Goal: Transaction & Acquisition: Download file/media

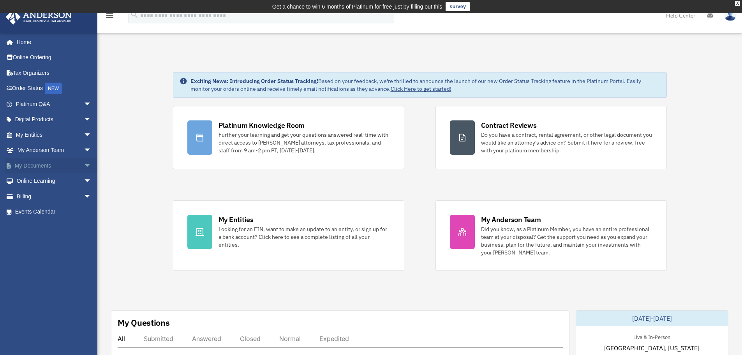
click at [46, 165] on link "My Documents arrow_drop_down" at bounding box center [54, 166] width 98 height 16
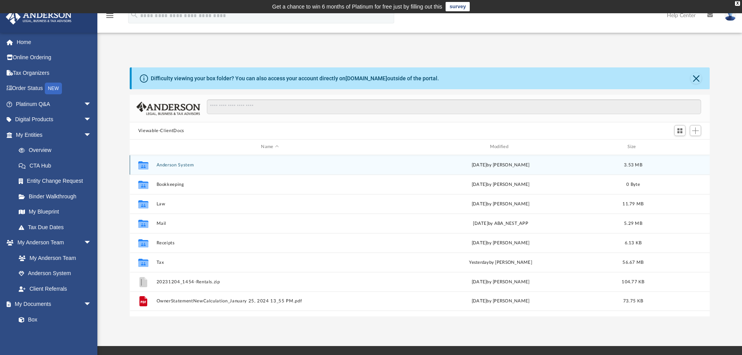
scroll to position [171, 574]
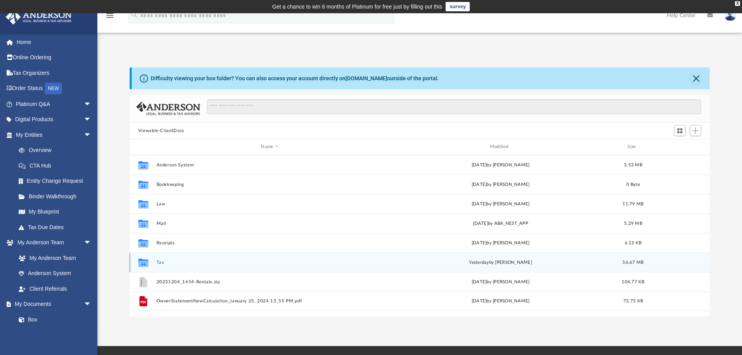
click at [166, 261] on button "Tax" at bounding box center [269, 262] width 227 height 5
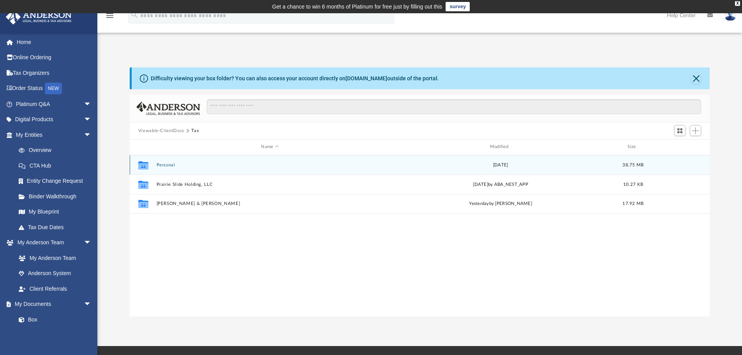
click at [167, 164] on button "Personal" at bounding box center [269, 164] width 227 height 5
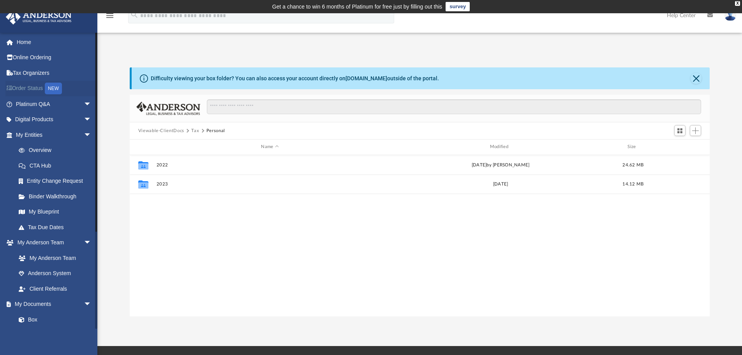
click at [26, 87] on link "Order Status NEW" at bounding box center [54, 89] width 98 height 16
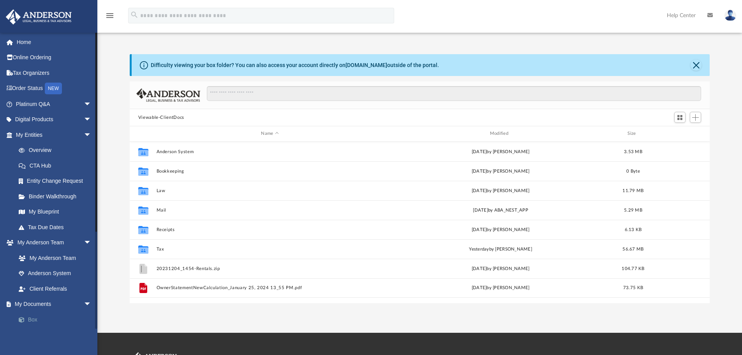
scroll to position [171, 574]
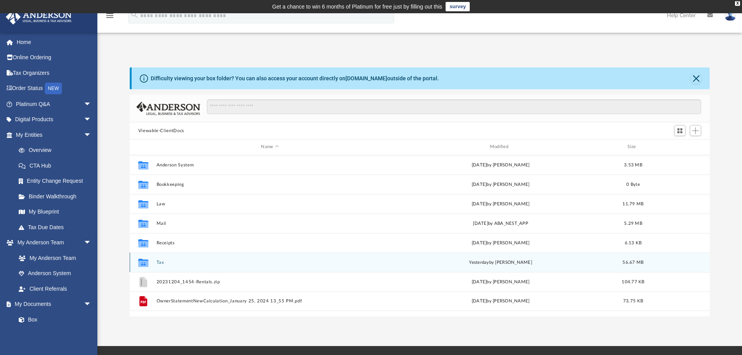
click at [158, 262] on button "Tax" at bounding box center [269, 262] width 227 height 5
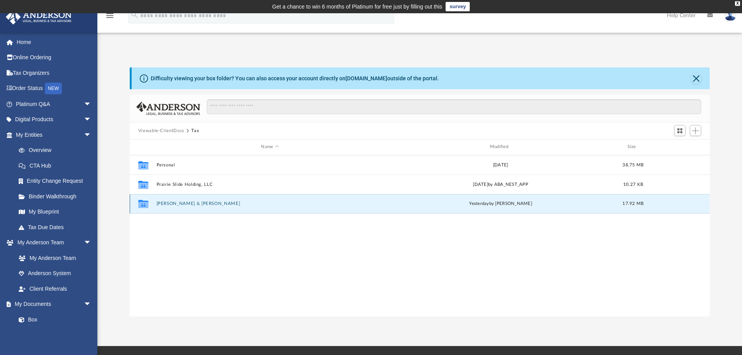
click at [166, 206] on button "[PERSON_NAME] & [PERSON_NAME]" at bounding box center [269, 203] width 227 height 5
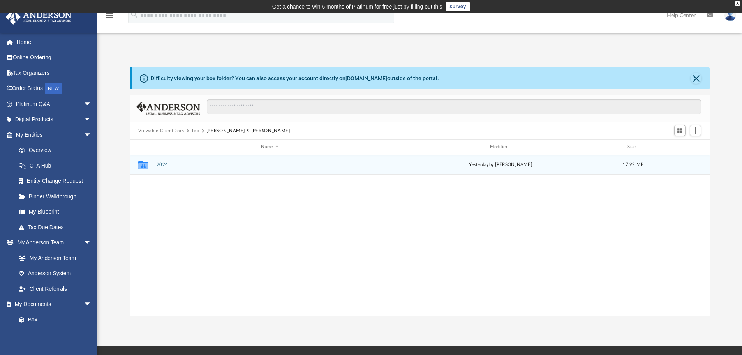
click at [162, 166] on button "2024" at bounding box center [269, 164] width 227 height 5
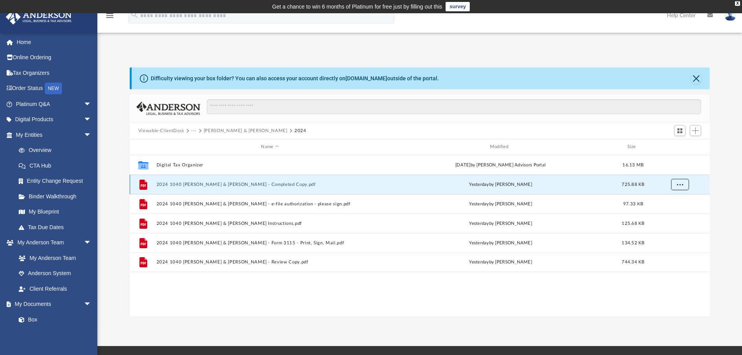
click at [677, 185] on button "More options" at bounding box center [680, 184] width 18 height 12
click at [672, 214] on li "Download" at bounding box center [672, 212] width 23 height 8
click at [679, 184] on span "More options" at bounding box center [679, 184] width 6 height 4
